Goal: Task Accomplishment & Management: Manage account settings

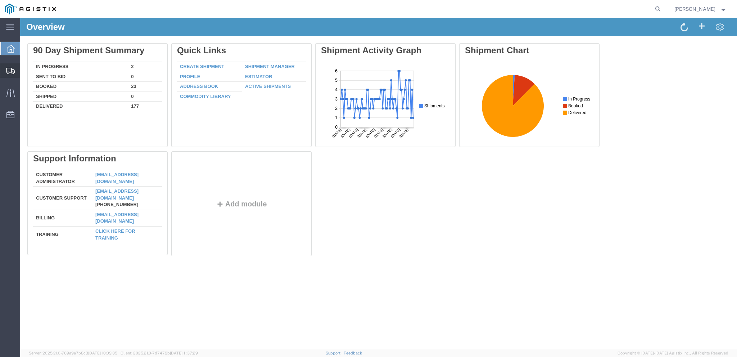
click at [0, 0] on span "Create from Template" at bounding box center [0, 0] width 0 height 0
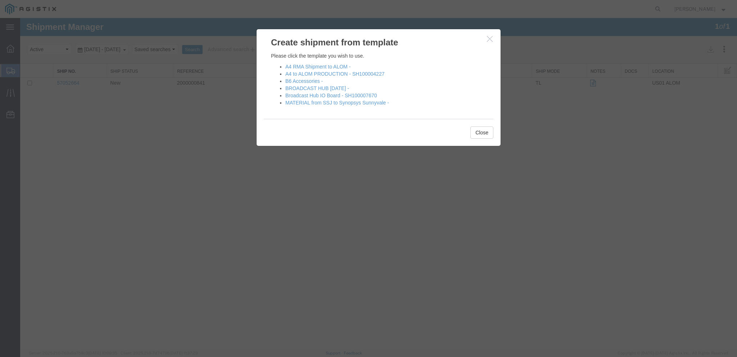
click at [296, 84] on li "B6 Accessories -" at bounding box center [386, 80] width 201 height 7
click at [297, 81] on link "B6 Accessories -" at bounding box center [304, 81] width 37 height 6
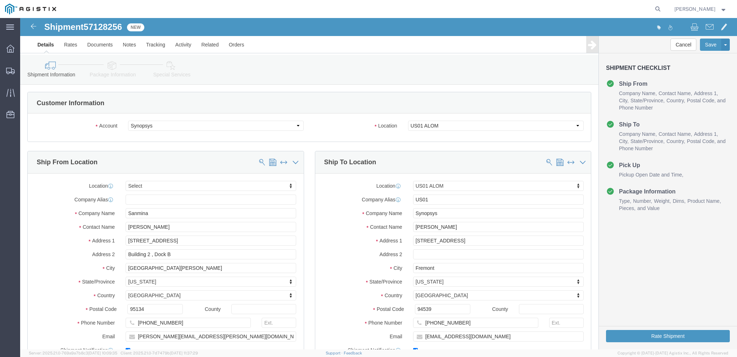
select select
select select "65511"
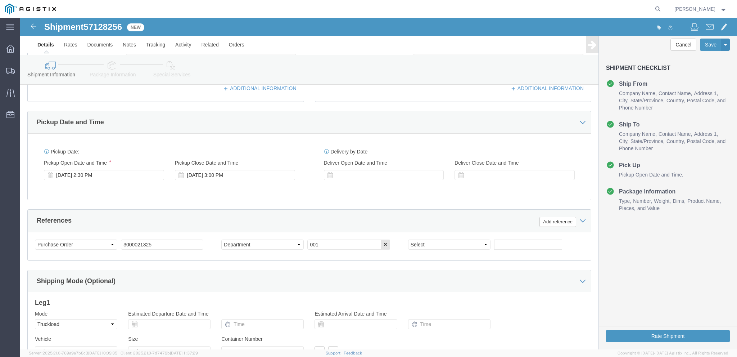
scroll to position [288, 0]
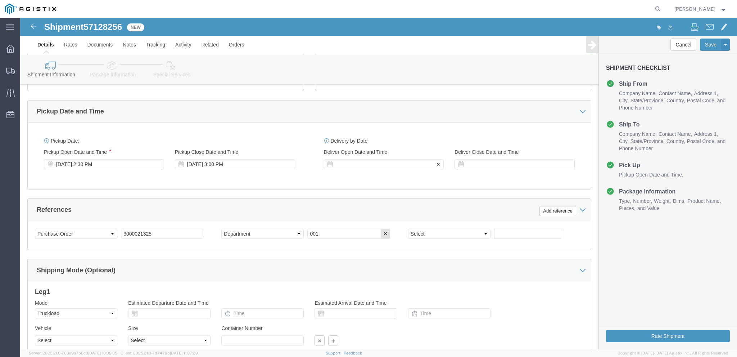
click div
click input "3:00 PM"
type input "3:30 PM"
click button "Apply"
click div
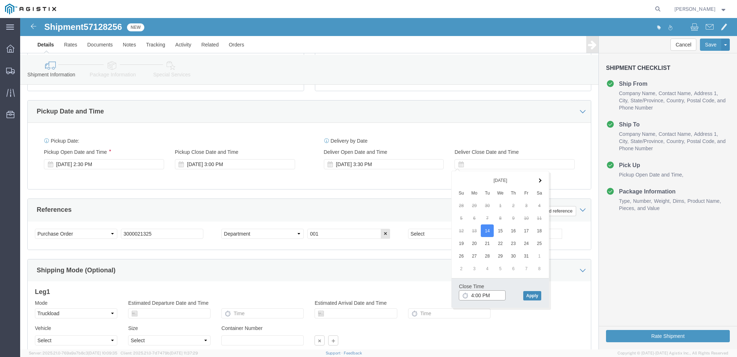
type input "4:00 PM"
click button "Apply"
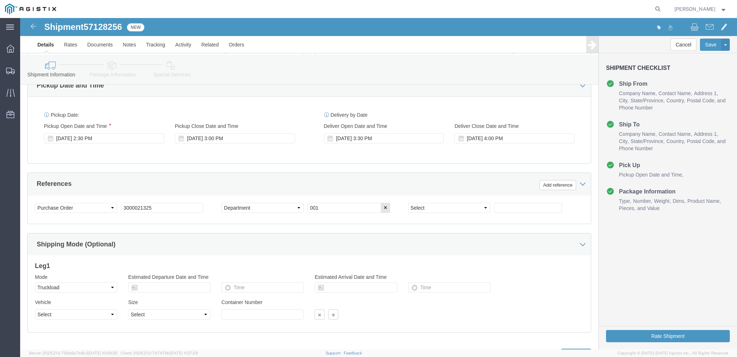
scroll to position [347, 0]
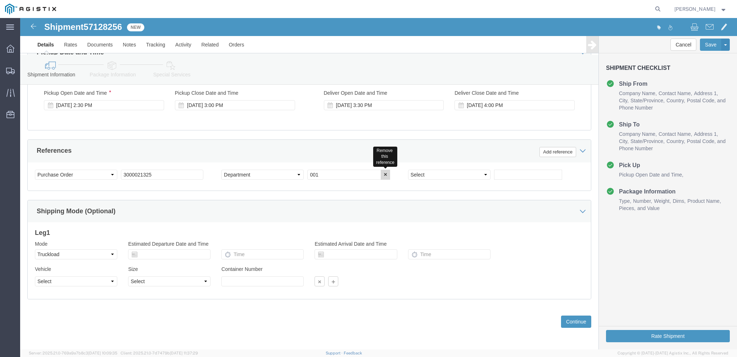
click button "button"
click select "Select Account Type Activity ID Airline Appointment Number ASN Batch Request # …"
select select "PURCHORD"
click select "Select Account Type Activity ID Airline Appointment Number ASN Batch Request # …"
click input "text"
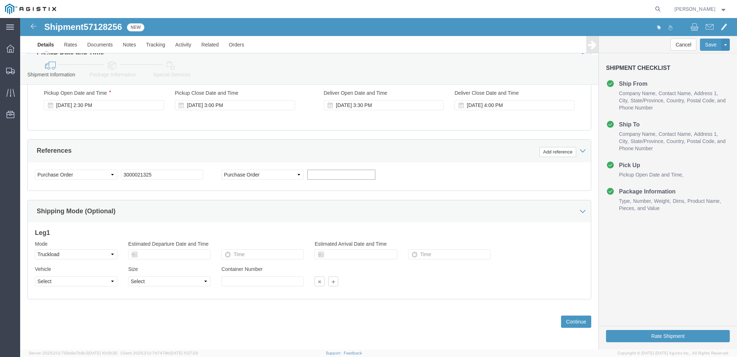
paste input "3000020631"
type input "3000020631"
click div "Shipping Mode (Optional)"
click button "Continue"
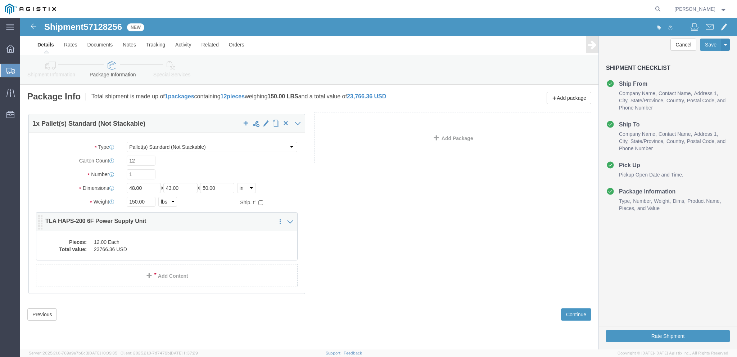
click div "1 x Pallet(s) Standard (Not Stackable) Package Type Select Bale(s) Basket(s) Bo…"
click div "Pieces: 12.00 Each Total value: 23766.36 USD"
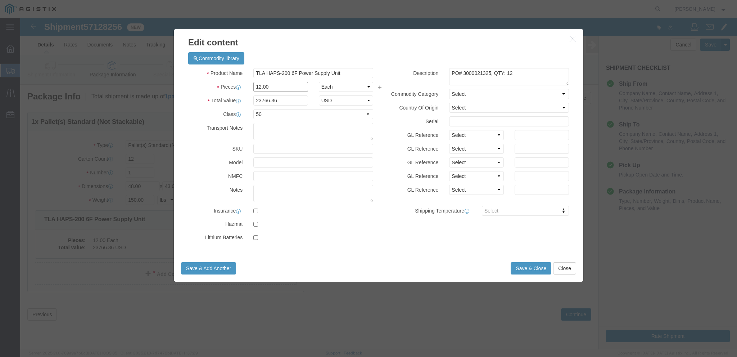
click input "12.00"
type input "13.00"
type input "25746.89"
click textarea "PO# 3000021325, QTY: 12"
type textarea "PO# 3000021325, QTY: 13"
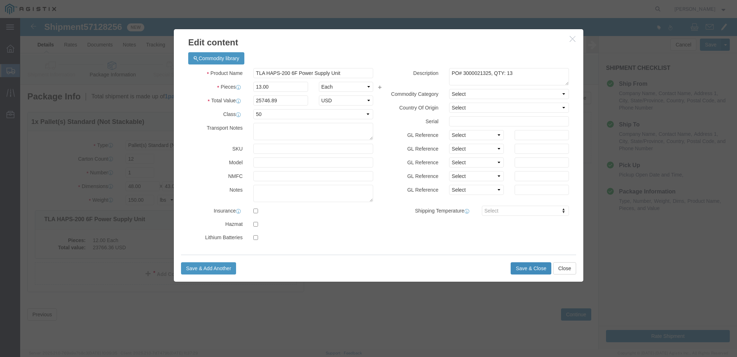
click button "Save & Close"
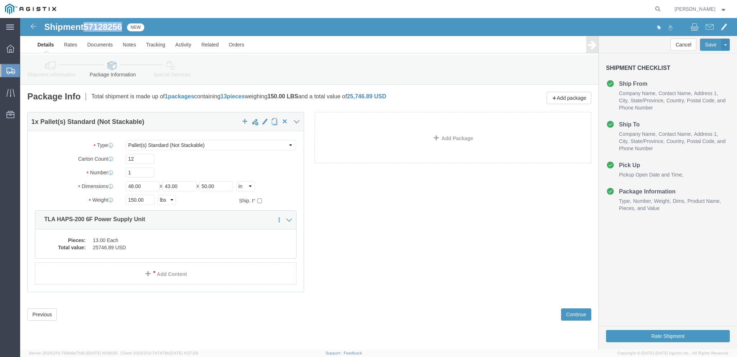
drag, startPoint x: 107, startPoint y: 11, endPoint x: 66, endPoint y: 9, distance: 40.4
click div "Shipment 57128256 New"
copy span "57128256"
click link "Add Content"
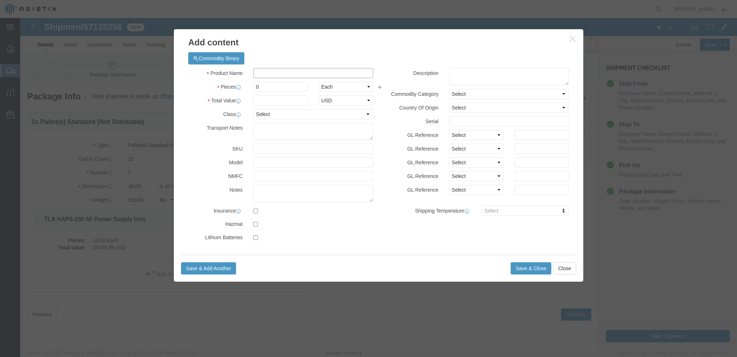
click input "text"
paste input "UNV_SYS_HUB 200"
type input "UNV_SYS_HUB 200"
click input "0"
type input "2"
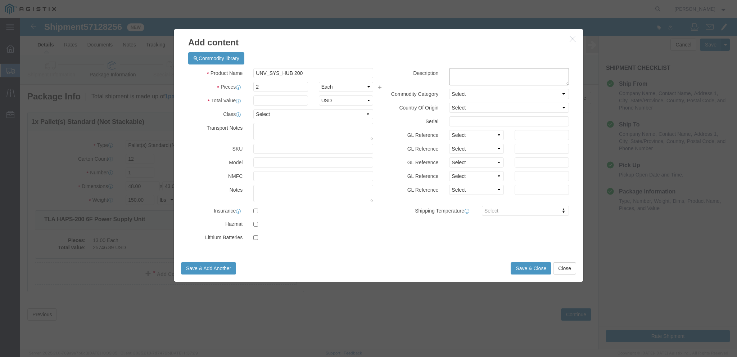
click textarea
paste textarea "PO# 3000020631"
type textarea "PO# 3000020631, QTY# 2"
click div "Transport Notes"
click select "Select 50 55 60 65 70 85 92.5 100 125 175 250 300 400"
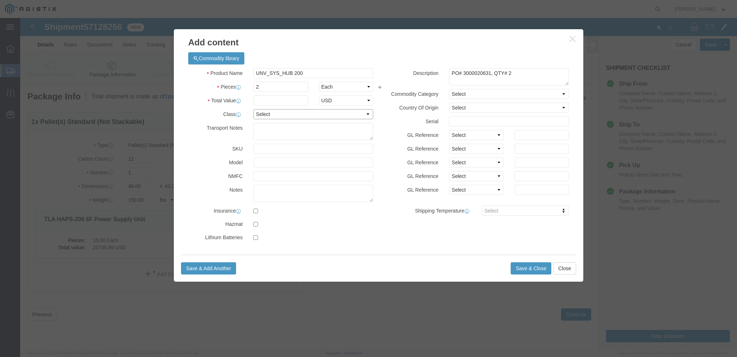
select select "50"
click select "Select 50 55 60 65 70 85 92.5 100 125 175 250 300 400"
click div "Commodity library Product Name UNV_SYS_HUB 200 Pieces 2 Select Bag Barrels 100B…"
click button "Save & Close"
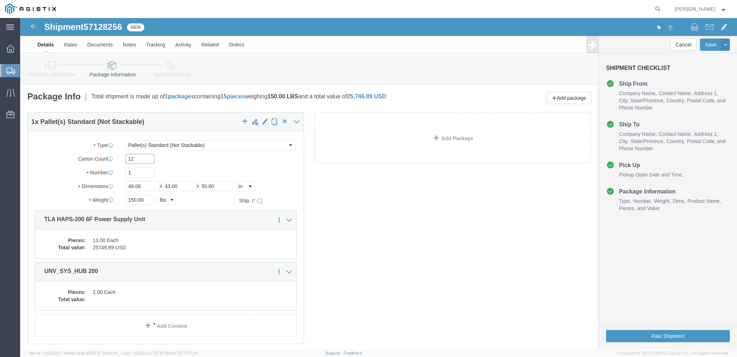
click input "12"
type input "15"
click link "Clone this content"
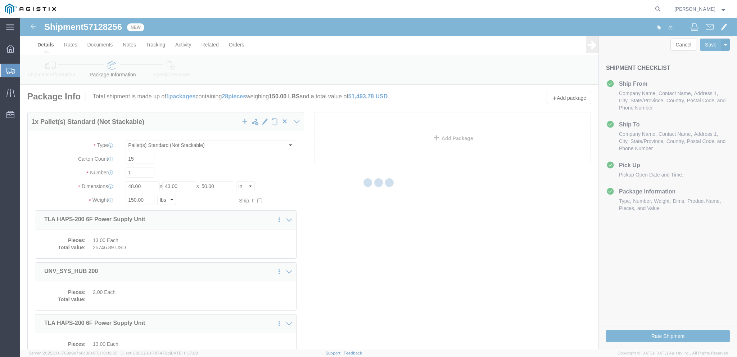
select select "PSNS"
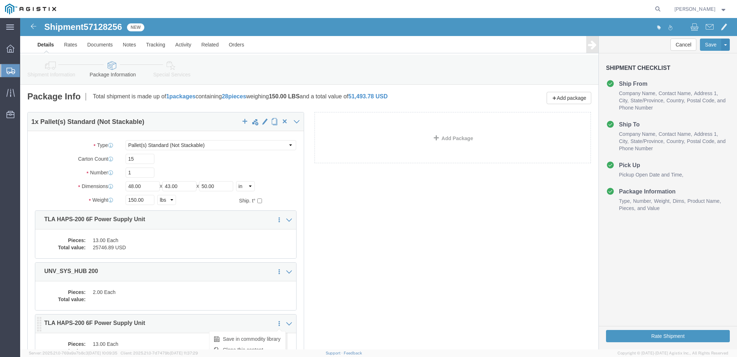
scroll to position [36, 0]
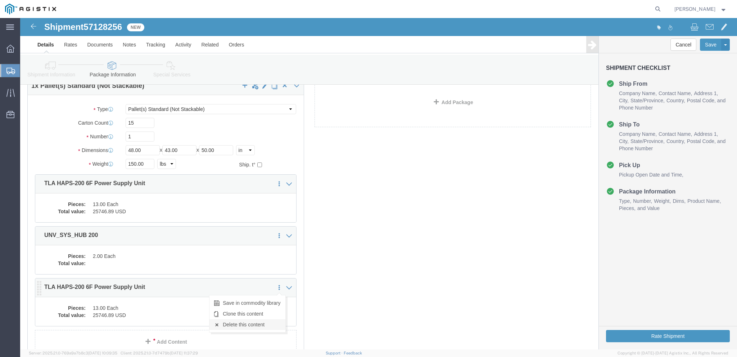
click link "Delete this content"
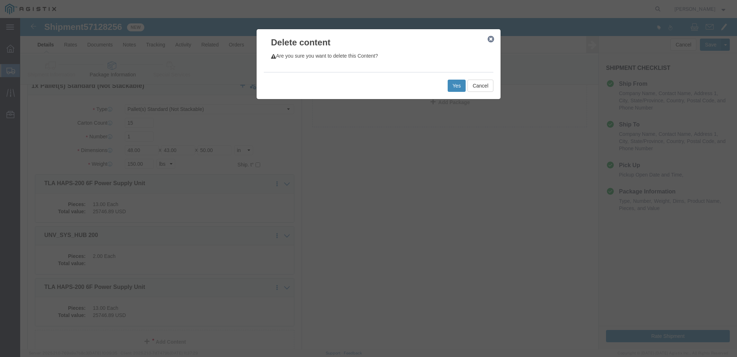
click button "Yes"
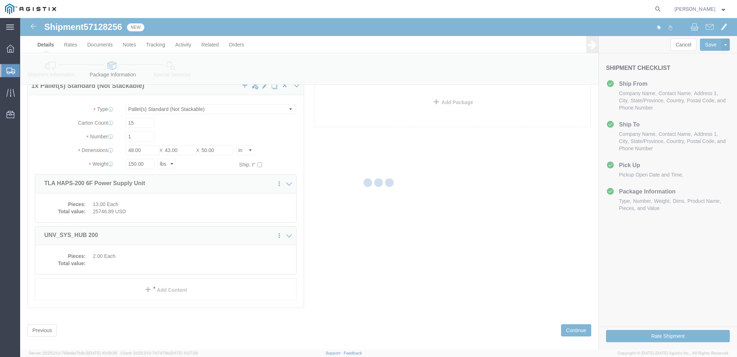
scroll to position [3, 0]
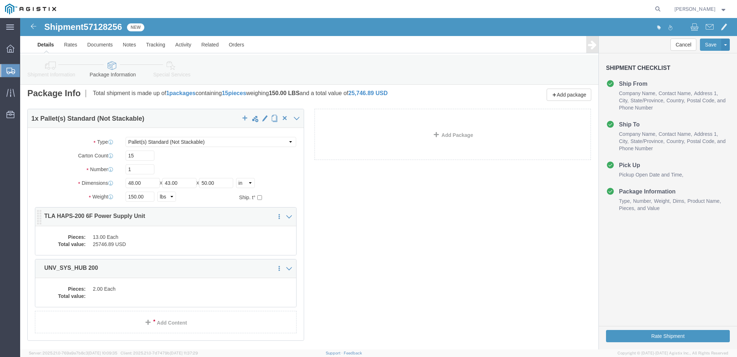
select select "PSNS"
click dd "13.00 Each"
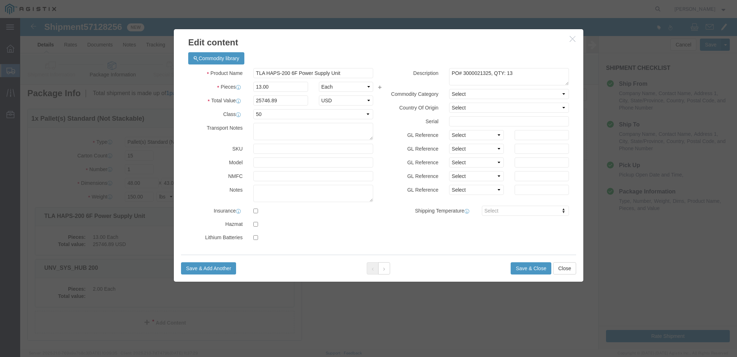
click icon "button"
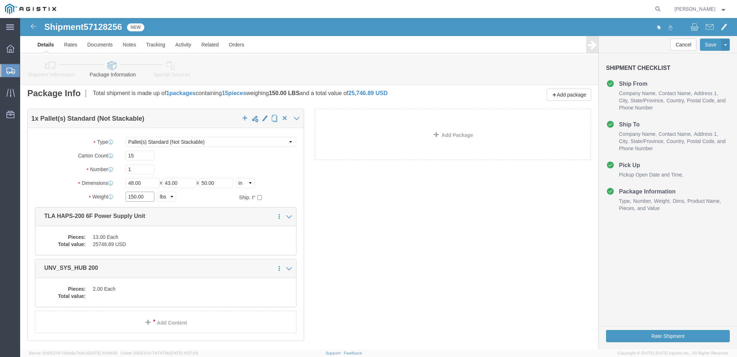
click input "150.00"
type input "160"
click div "160 Select kgs lbs"
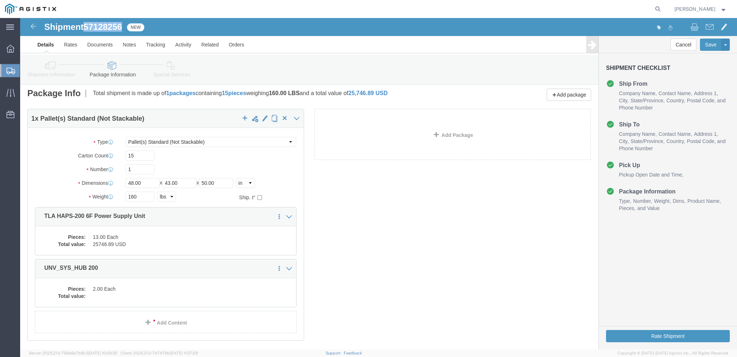
drag, startPoint x: 104, startPoint y: 10, endPoint x: 66, endPoint y: 10, distance: 37.5
click span "57128256"
copy span "57128256"
click div "1 x Pallet(s) Standard (Not Stackable) Package Type Select Bale(s) Basket(s) Bo…"
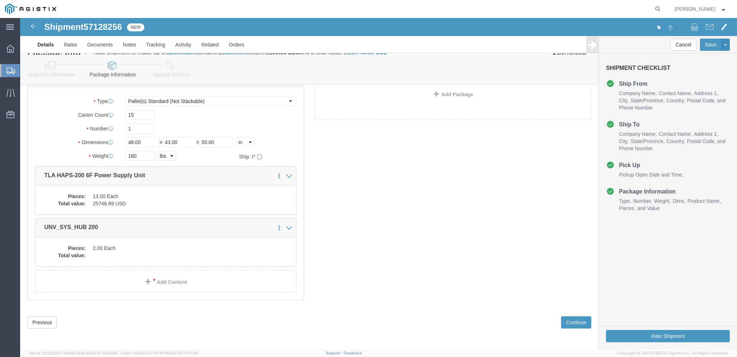
scroll to position [45, 0]
click button "Continue"
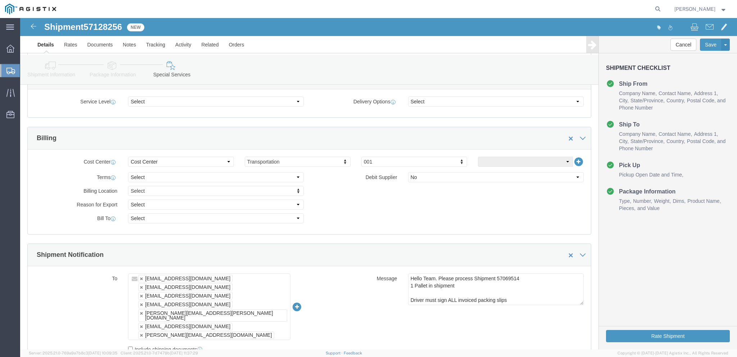
scroll to position [333, 0]
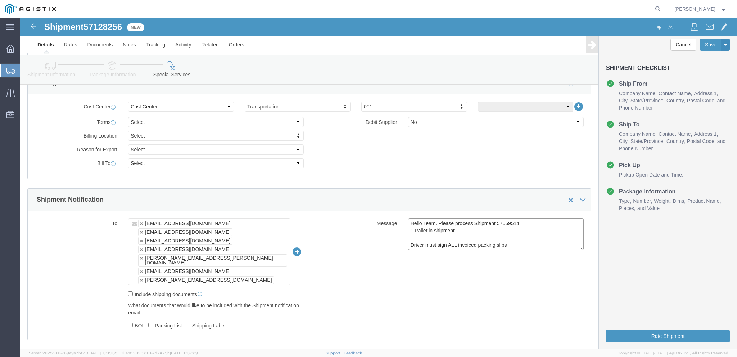
drag, startPoint x: 501, startPoint y: 208, endPoint x: 475, endPoint y: 203, distance: 26.7
click textarea "Hello Team. Please process Shipment 57069514 1 Pallet in shipment Driver must s…"
paste textarea "128256"
type textarea "Hello Team. Please process Shipment 57128256 1 Pallet in shipment Driver must s…"
click button "Rate Shipment"
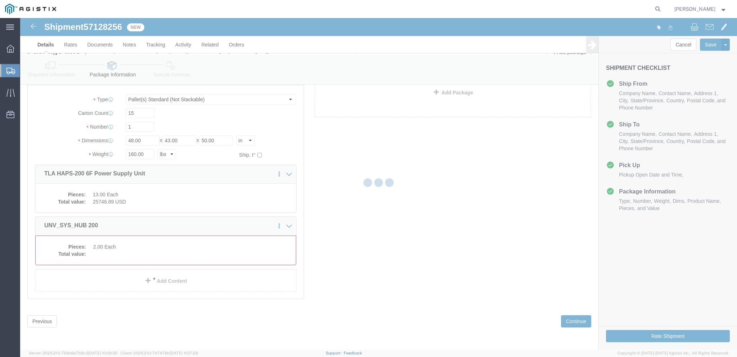
scroll to position [3, 0]
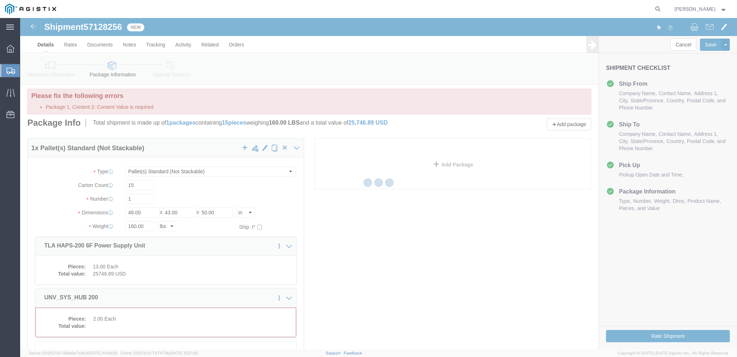
select select "PSNS"
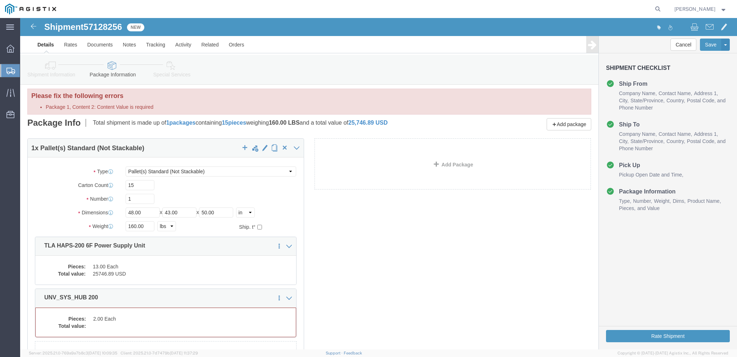
scroll to position [39, 0]
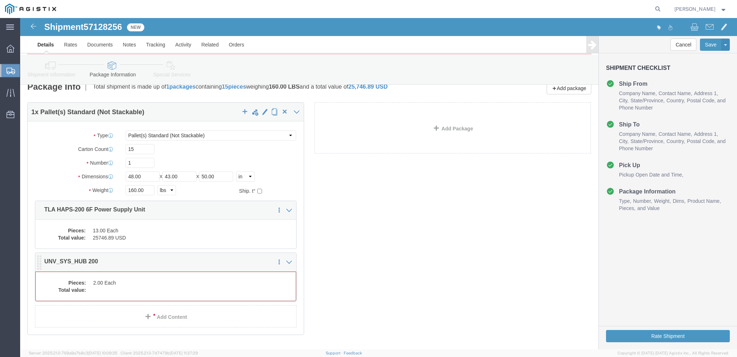
click div "1 x Pallet(s) Standard (Not Stackable) Package Type Select Bale(s) Basket(s) Bo…"
click dd "2.00 Each"
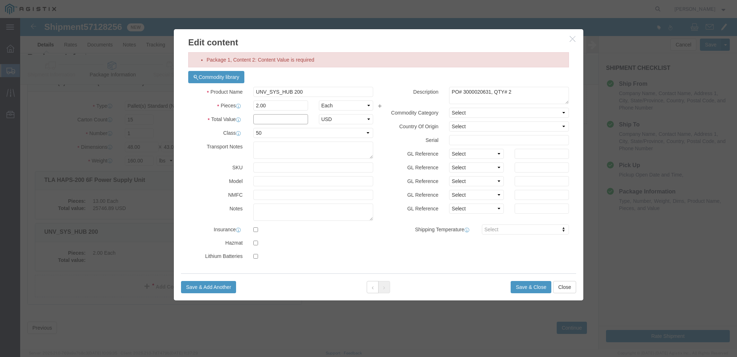
click input "text"
type input "100"
click button "Save & Close"
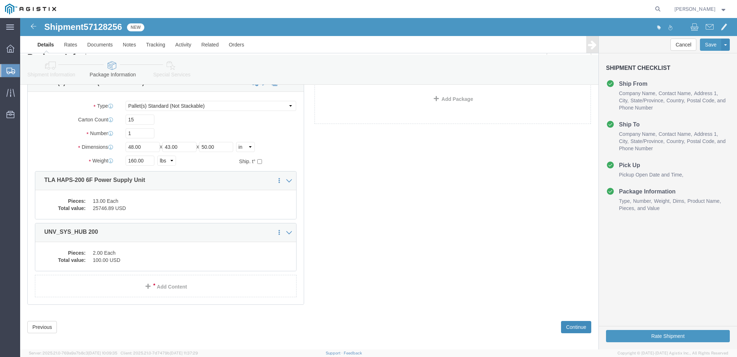
click button "Continue"
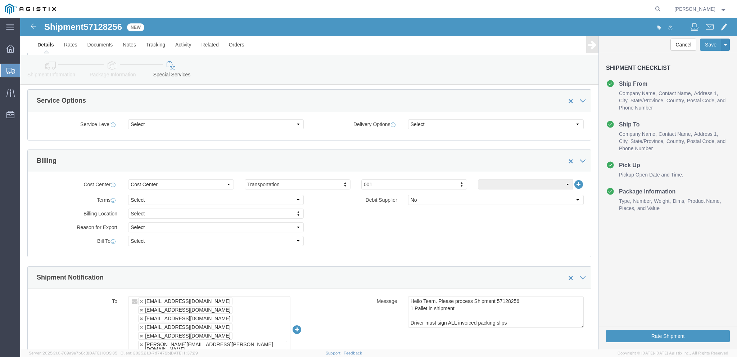
scroll to position [255, 0]
click button "Rate Shipment"
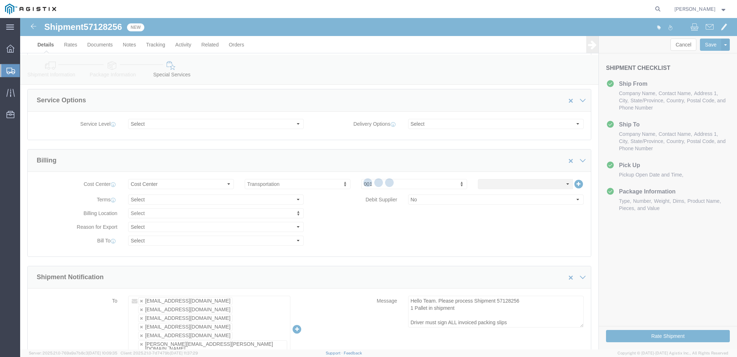
scroll to position [0, 0]
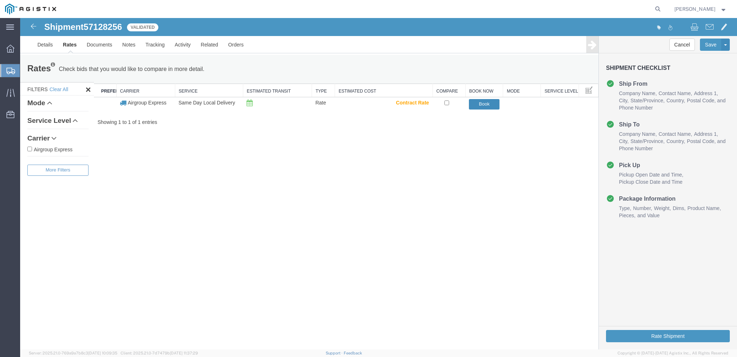
click at [484, 105] on button "Book" at bounding box center [484, 104] width 31 height 10
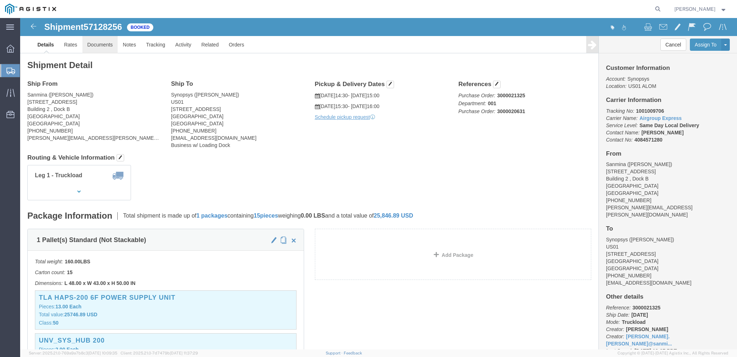
click link "Documents"
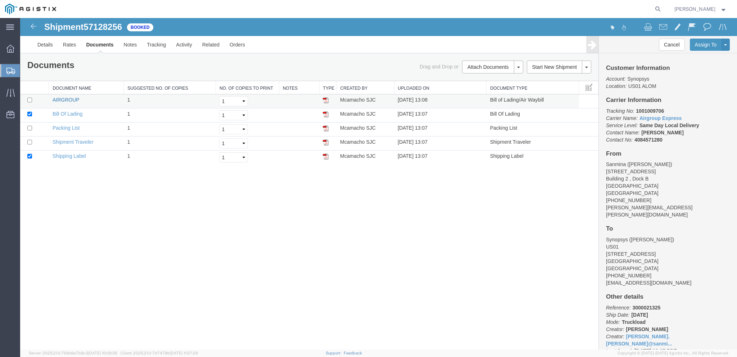
click at [66, 99] on link "AIRGROUP" at bounding box center [66, 100] width 27 height 6
